Goal: Task Accomplishment & Management: Manage account settings

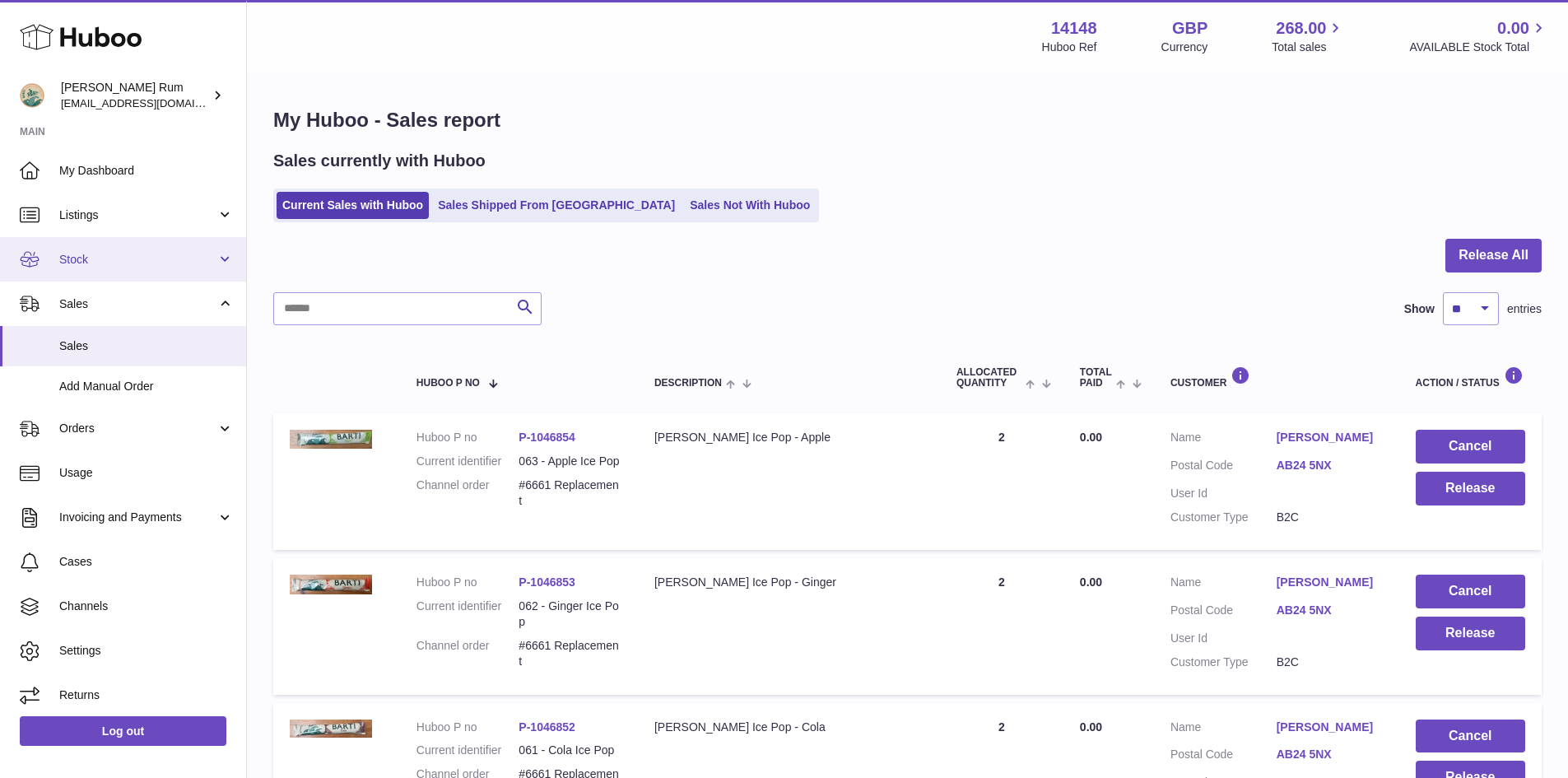
click at [133, 256] on span "Stock" at bounding box center [137, 260] width 157 height 16
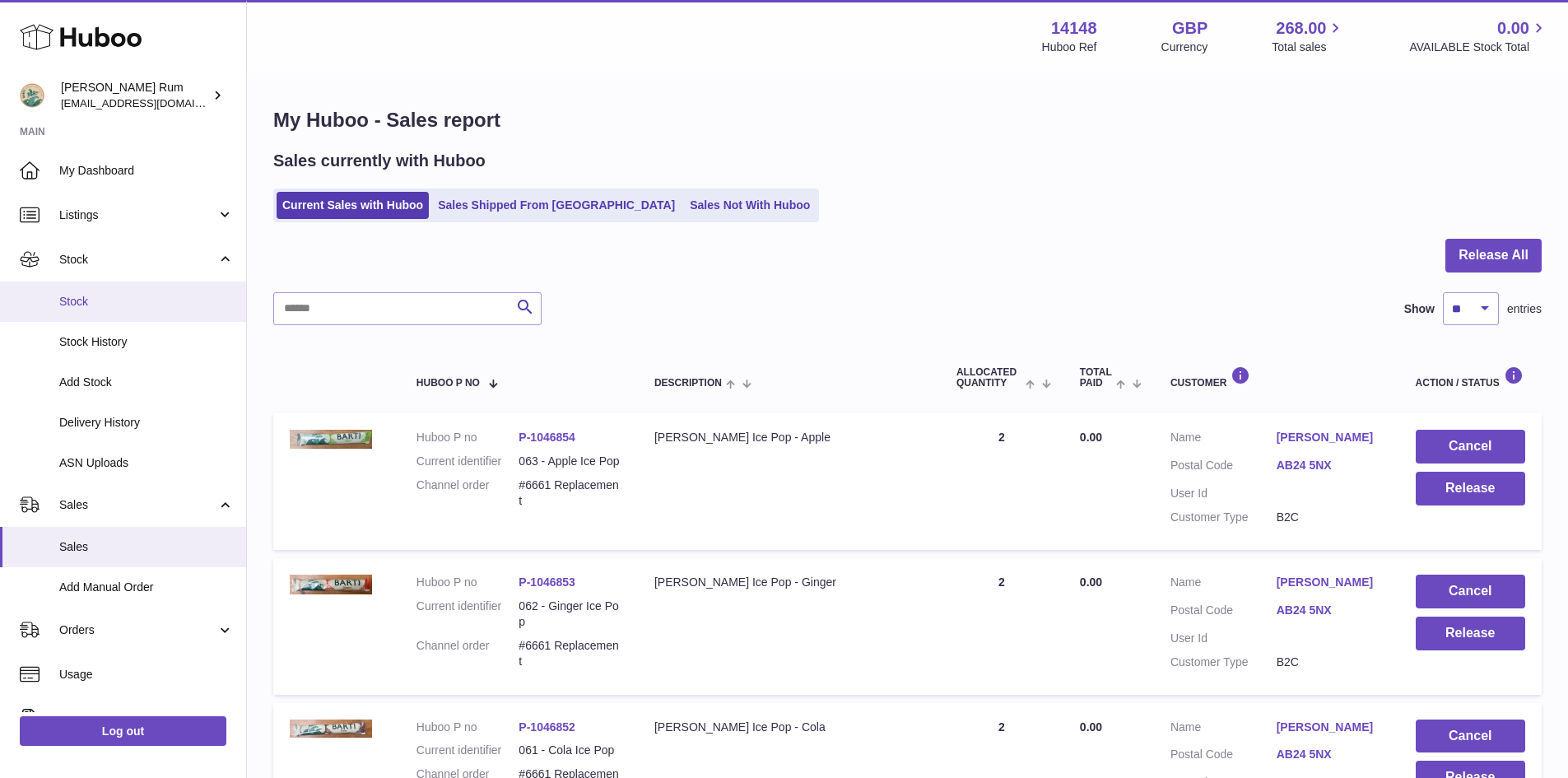
click at [94, 303] on span "Stock" at bounding box center [146, 301] width 174 height 16
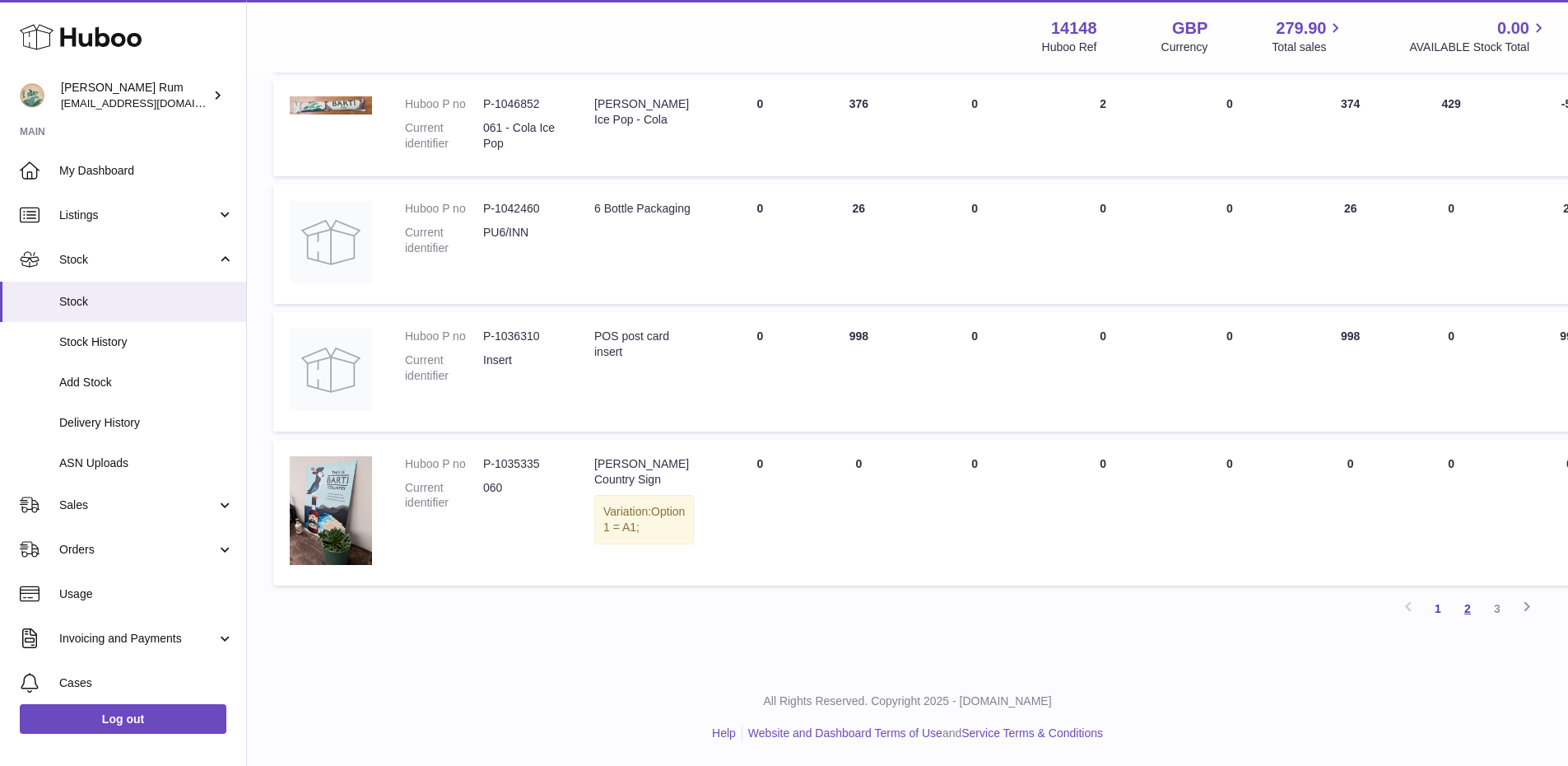
click at [1464, 600] on link "2" at bounding box center [1468, 608] width 29 height 29
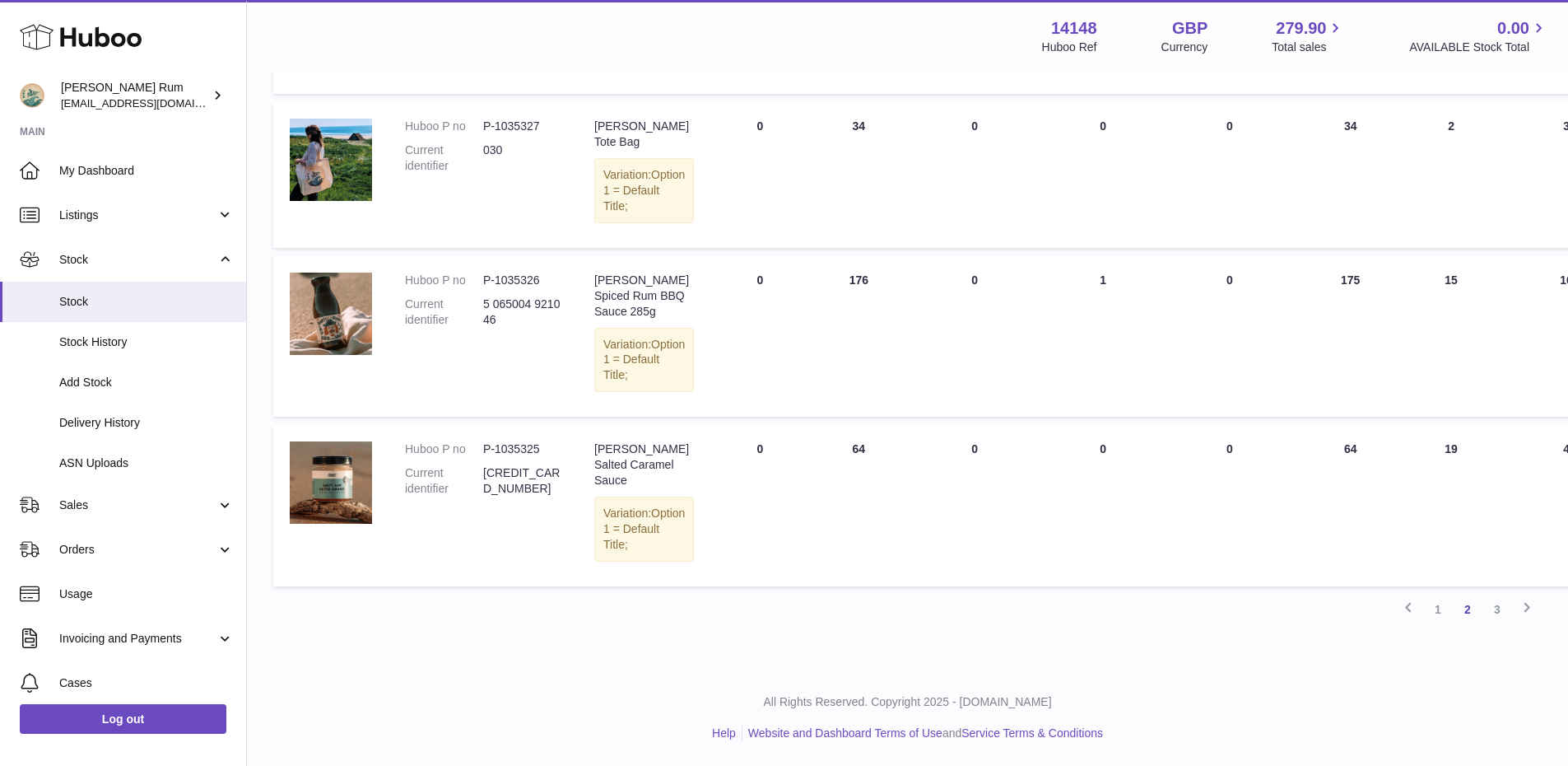
scroll to position [1443, 0]
click at [1496, 609] on link "3" at bounding box center [1497, 609] width 29 height 29
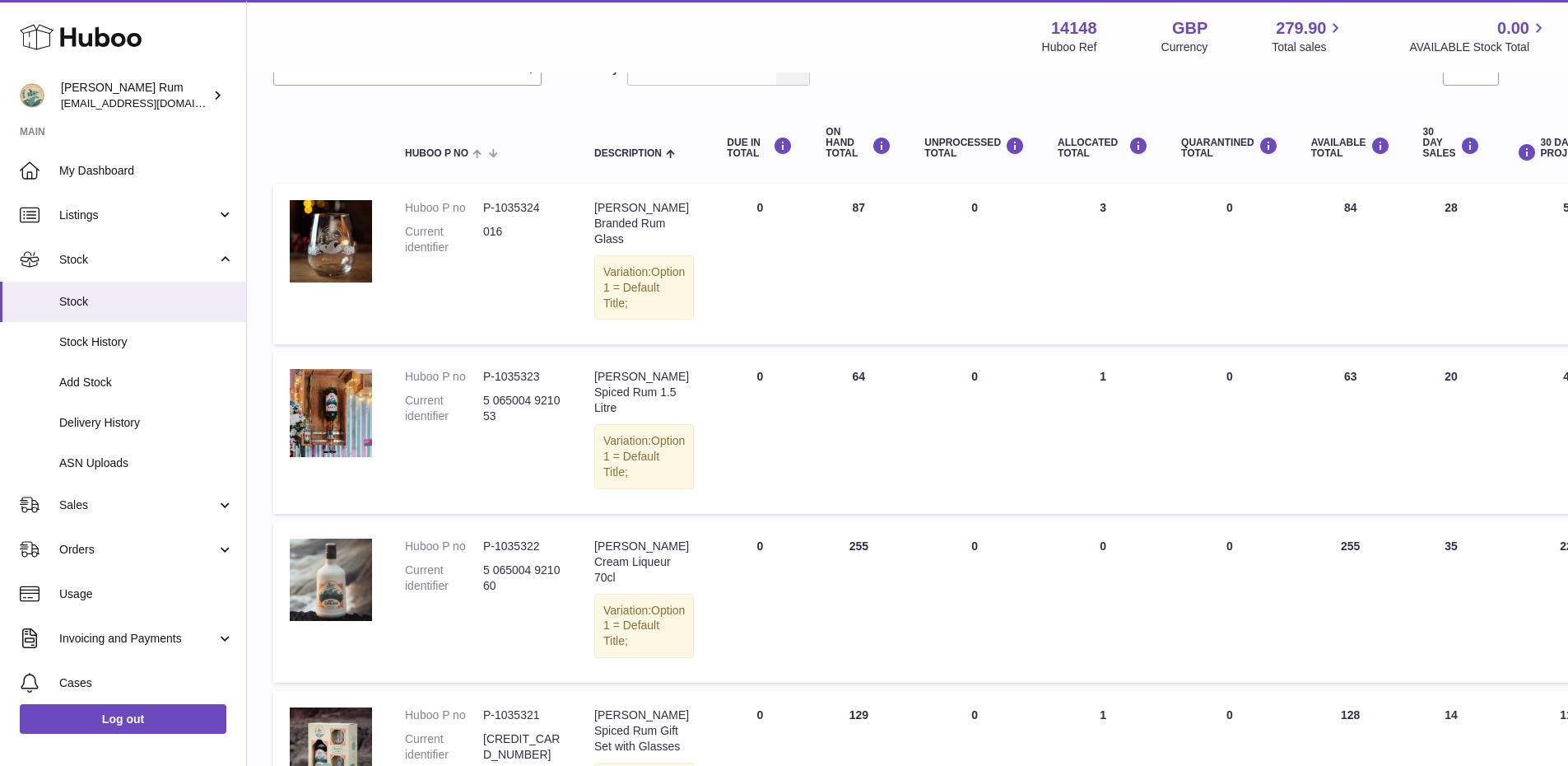
scroll to position [576, 0]
